Goal: Task Accomplishment & Management: Complete application form

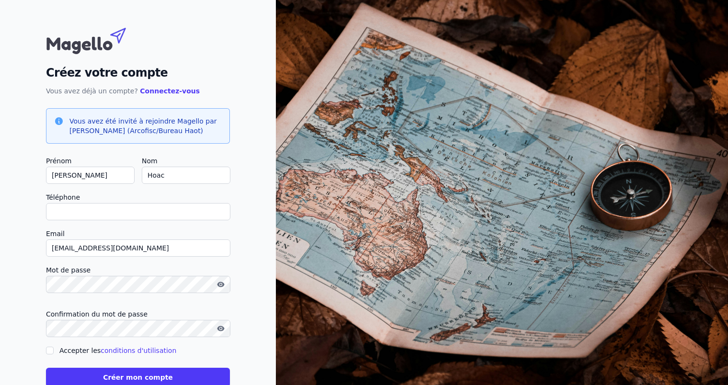
click at [143, 210] on input "Téléphone" at bounding box center [138, 211] width 184 height 17
type input "[PHONE_NUMBER]"
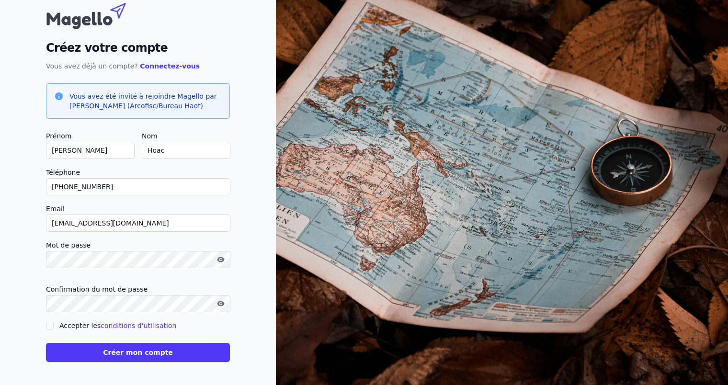
click at [218, 257] on icon "button" at bounding box center [220, 259] width 7 height 5
click at [67, 329] on label "Accepter les conditions d'utilisation" at bounding box center [117, 326] width 117 height 8
click at [54, 329] on input "Accepter les conditions d'utilisation" at bounding box center [50, 326] width 8 height 8
checkbox input "true"
click at [149, 353] on button "Créer mon compte" at bounding box center [138, 352] width 184 height 19
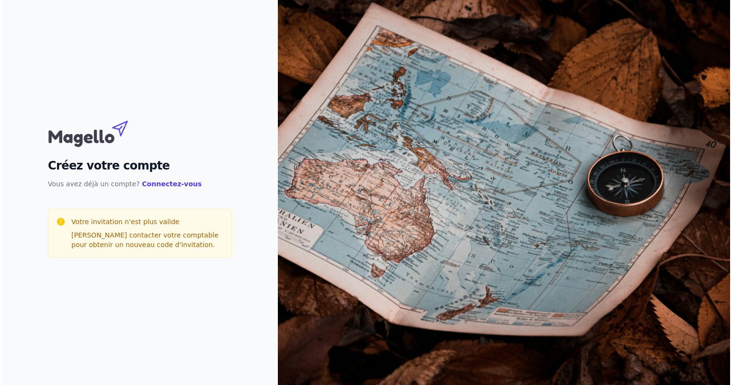
scroll to position [0, 0]
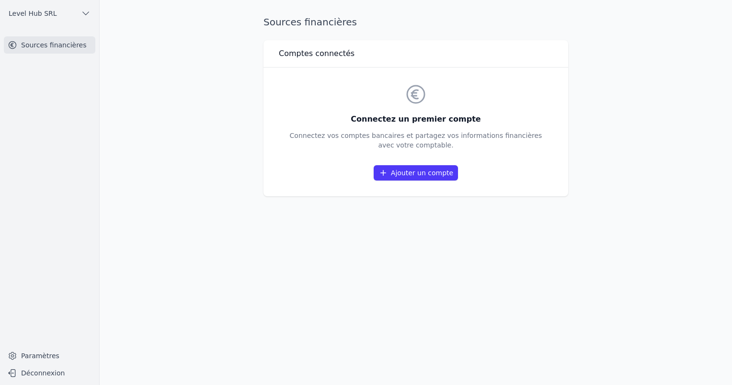
click at [423, 173] on link "Ajouter un compte" at bounding box center [416, 172] width 84 height 15
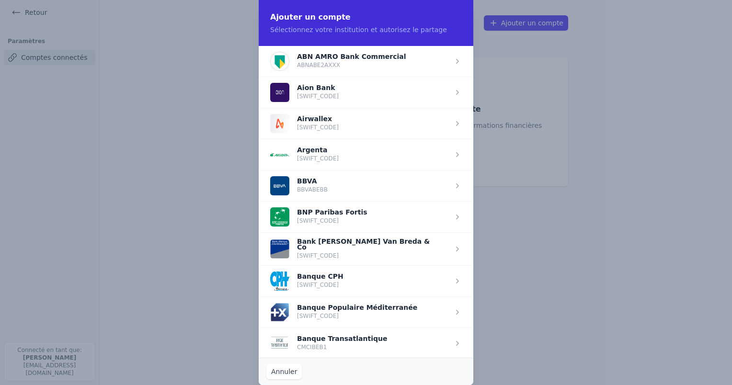
click at [379, 30] on p "Sélectionnez votre institution et autorisez le partage" at bounding box center [366, 30] width 192 height 10
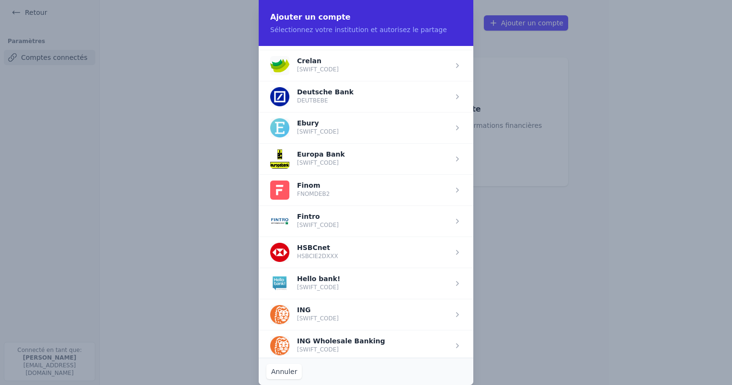
scroll to position [473, 0]
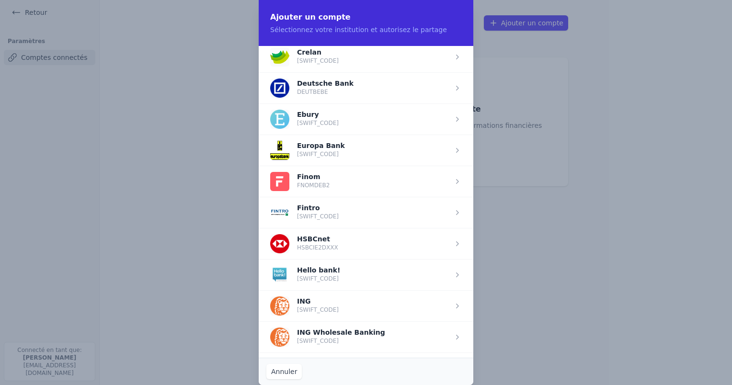
click at [354, 305] on span "button" at bounding box center [366, 305] width 215 height 31
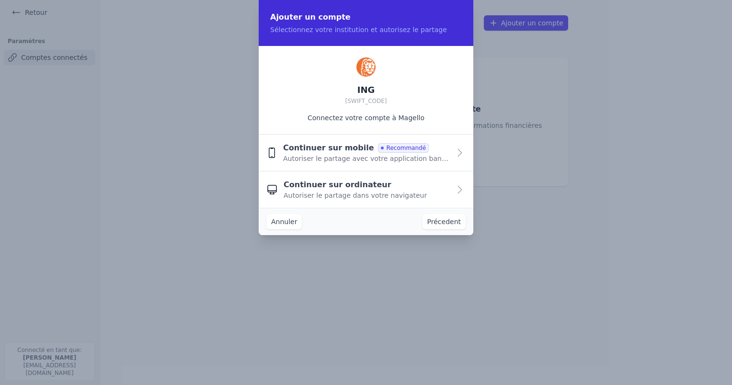
scroll to position [0, 0]
click at [452, 155] on button "Continuer sur mobile Recommandé Autoriser le partage avec votre application ban…" at bounding box center [366, 153] width 215 height 37
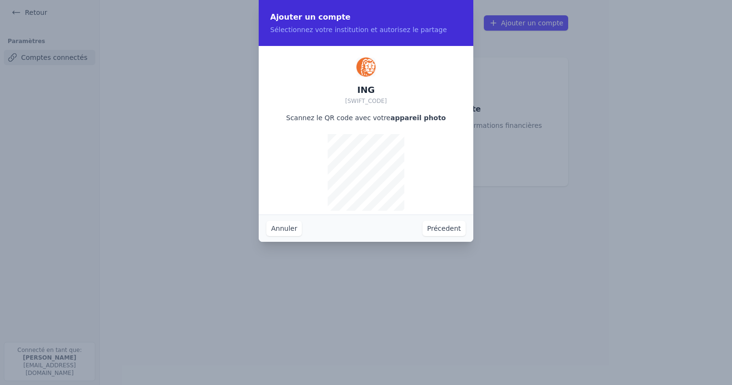
click at [452, 155] on div "ING [SWIFT_CODE] Scannez le QR code avec votre appareil photo" at bounding box center [366, 130] width 215 height 169
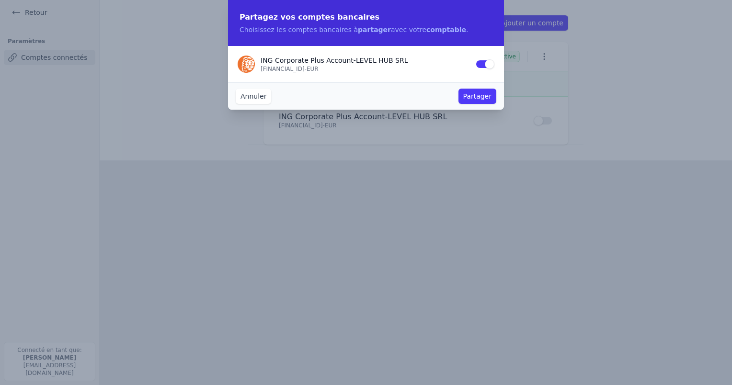
click at [481, 95] on button "Partager" at bounding box center [477, 96] width 38 height 15
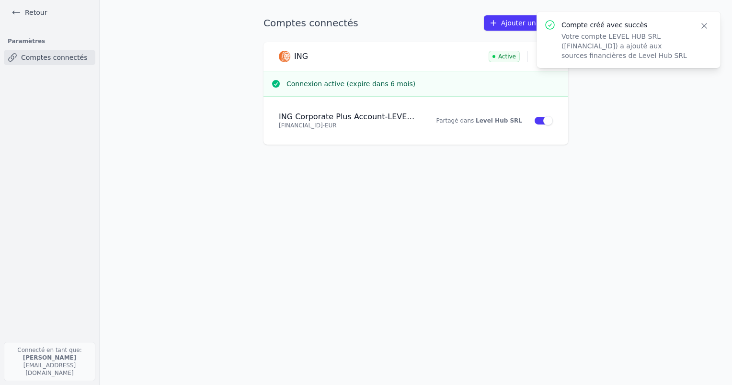
click at [698, 27] on button "Close" at bounding box center [703, 25] width 17 height 13
